Goal: Information Seeking & Learning: Learn about a topic

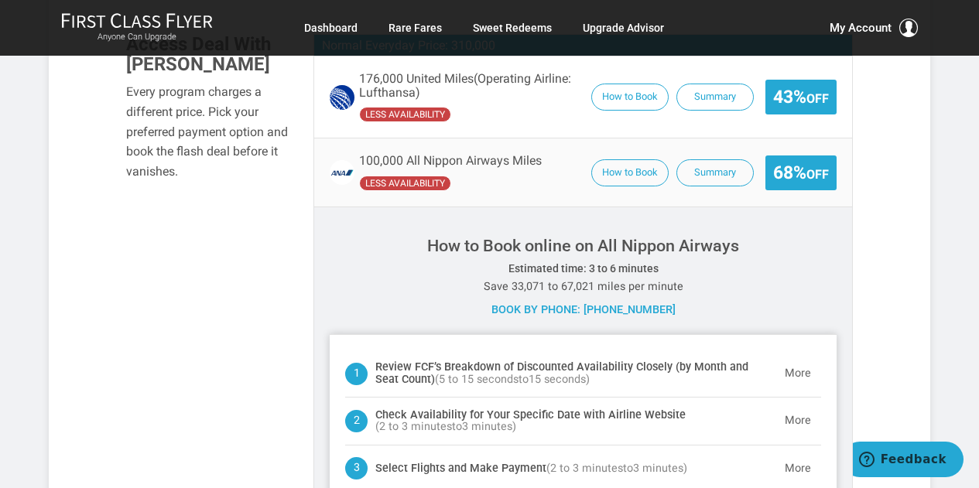
scroll to position [89, 0]
drag, startPoint x: 986, startPoint y: 56, endPoint x: 708, endPoint y: 118, distance: 285.3
click at [708, 138] on div "100,000 All Nippon Airways Miles less availability How to Book Summary 68% Off" at bounding box center [582, 172] width 537 height 68
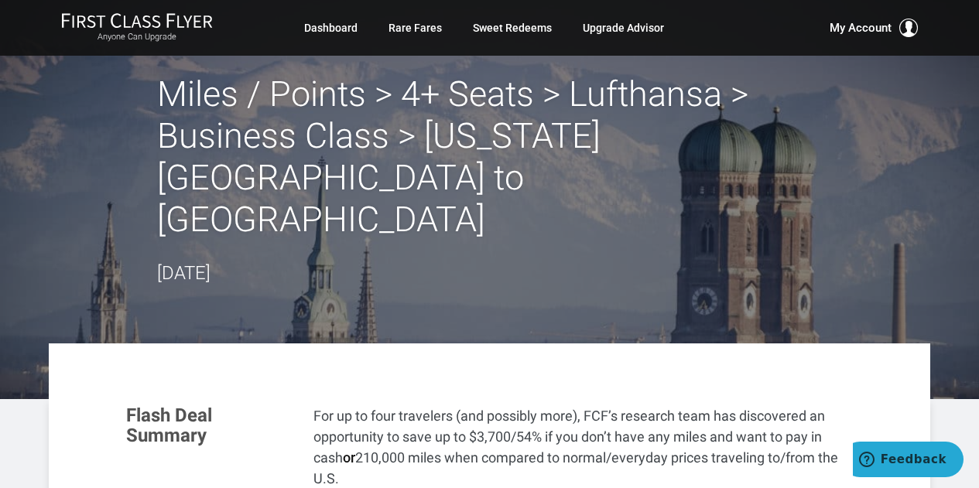
scroll to position [0, 0]
